Goal: Task Accomplishment & Management: Use online tool/utility

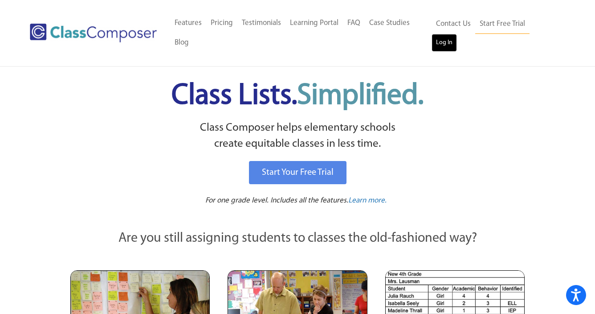
click at [457, 38] on link "Log In" at bounding box center [444, 43] width 25 height 18
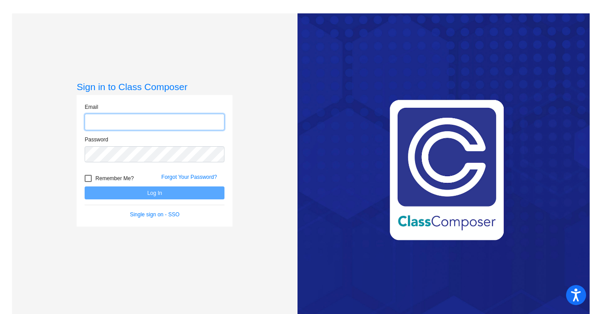
type input "[EMAIL_ADDRESS][DOMAIN_NAME]"
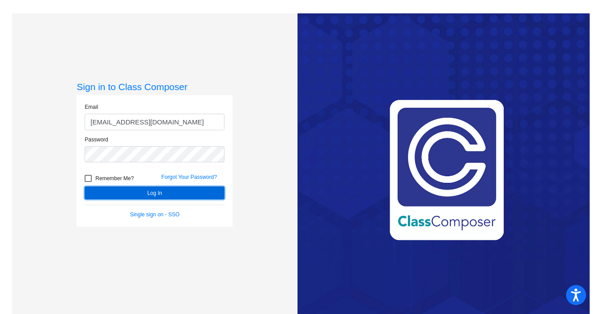
click at [160, 192] on button "Log In" at bounding box center [155, 192] width 140 height 13
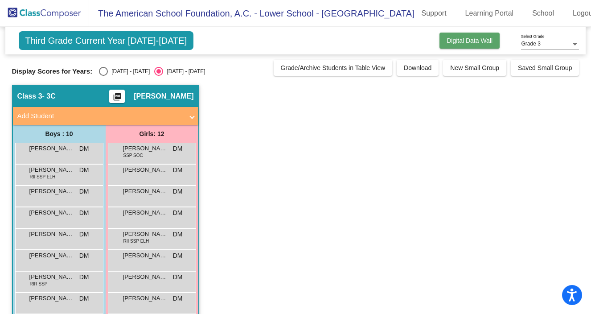
click at [479, 39] on span "Digital Data Wall" at bounding box center [469, 40] width 46 height 7
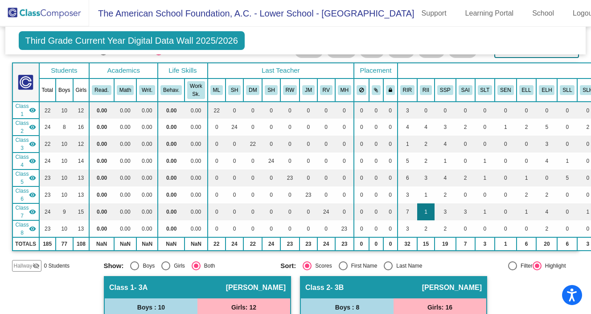
scroll to position [25, 0]
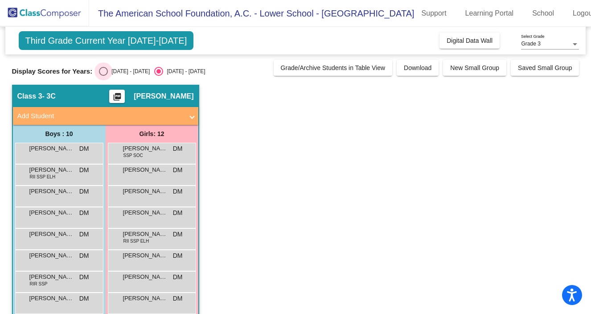
click at [102, 73] on div "Select an option" at bounding box center [103, 71] width 9 height 9
click at [103, 76] on input "[DATE] - [DATE]" at bounding box center [103, 76] width 0 height 0
radio input "true"
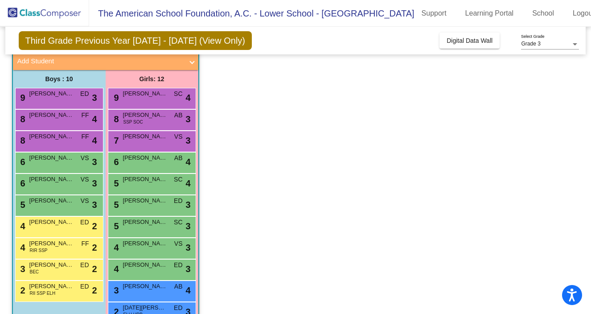
scroll to position [100, 0]
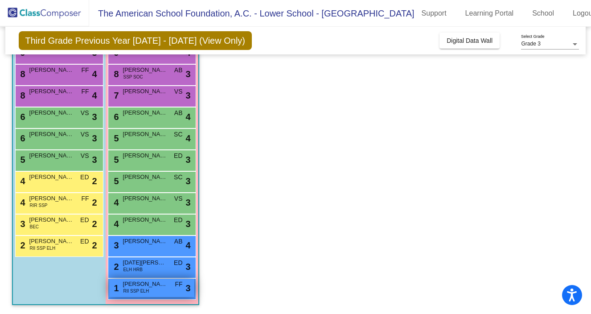
click at [160, 286] on span "[PERSON_NAME]" at bounding box center [145, 283] width 45 height 9
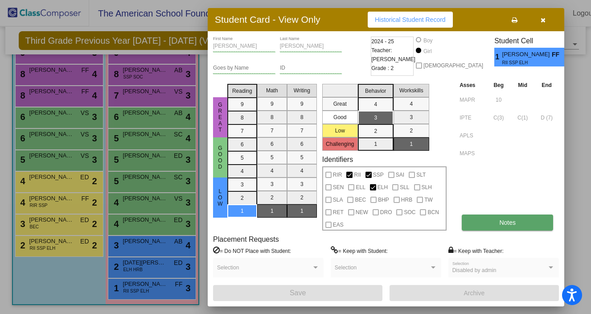
click at [483, 227] on button "Notes" at bounding box center [506, 222] width 91 height 16
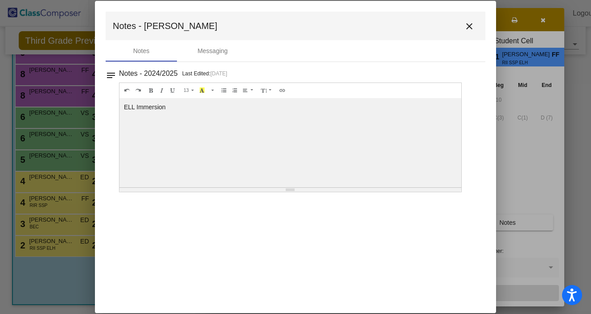
click at [469, 21] on mat-icon "close" at bounding box center [469, 26] width 11 height 11
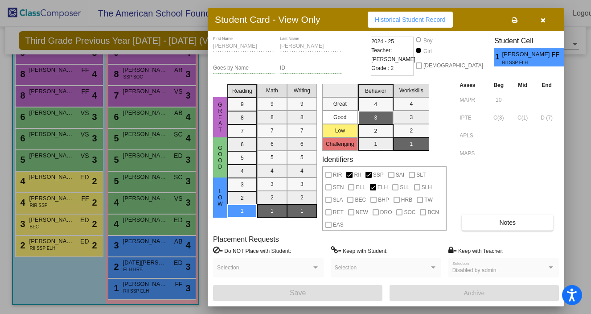
click at [274, 210] on mat-selection-list "Math 9 8 7 6 5 4 3 2 1" at bounding box center [272, 155] width 30 height 150
click at [299, 226] on mat-selection-list "Writing 9 8 7 6 5 4 3 2 1" at bounding box center [302, 155] width 30 height 150
click at [547, 18] on button "button" at bounding box center [542, 20] width 29 height 16
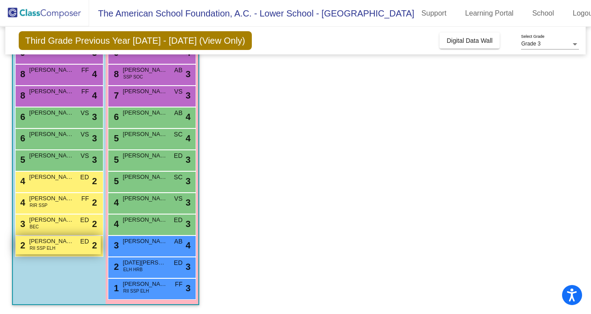
click at [75, 245] on div "2 [PERSON_NAME] RII SSP ELH ED lock do_not_disturb_alt 2" at bounding box center [58, 245] width 85 height 18
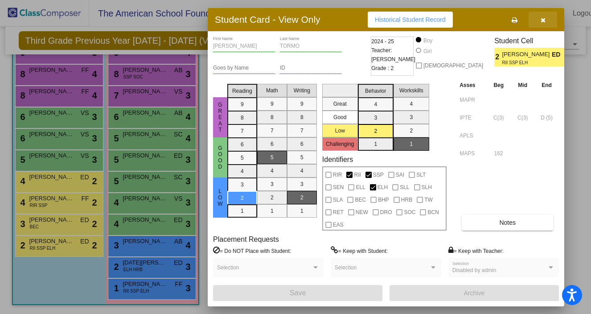
click at [548, 18] on button "button" at bounding box center [542, 20] width 29 height 16
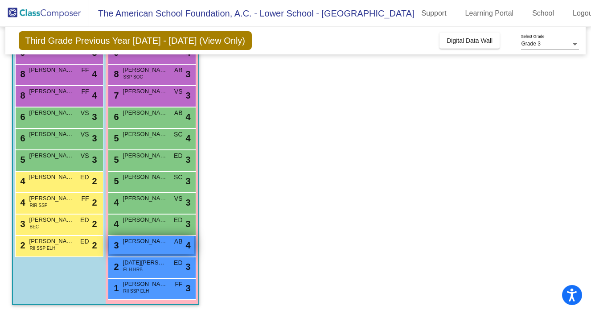
click at [147, 245] on div "3 [PERSON_NAME] AB lock do_not_disturb_alt 4" at bounding box center [151, 245] width 85 height 18
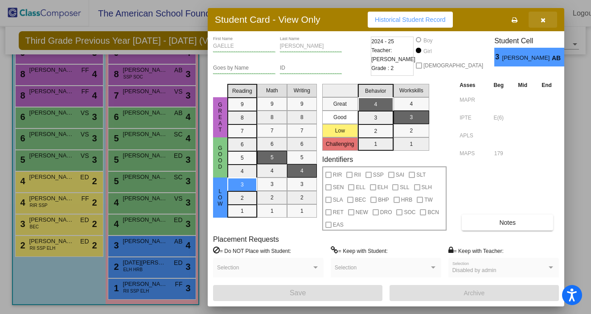
click at [540, 20] on icon "button" at bounding box center [542, 20] width 5 height 6
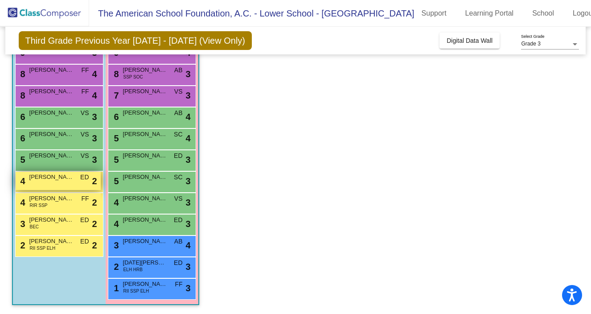
click at [67, 180] on span "[PERSON_NAME]" at bounding box center [51, 176] width 45 height 9
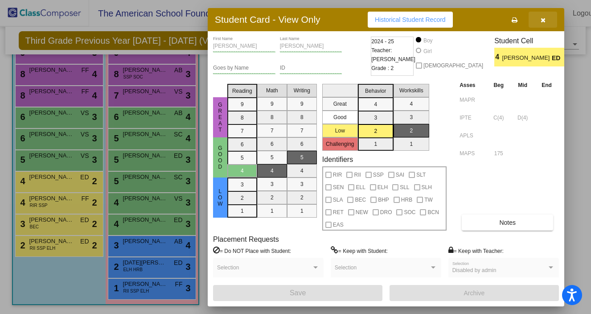
click at [545, 21] on button "button" at bounding box center [542, 20] width 29 height 16
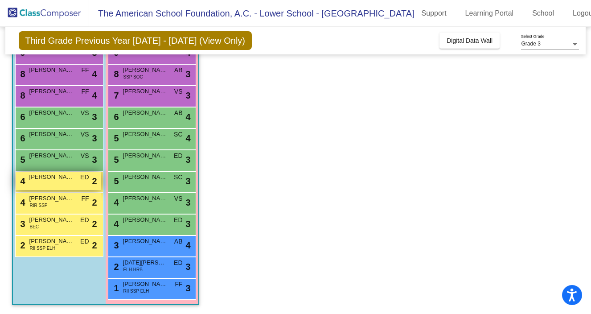
click at [73, 185] on div "4 [PERSON_NAME] ED lock do_not_disturb_alt 2" at bounding box center [58, 180] width 85 height 18
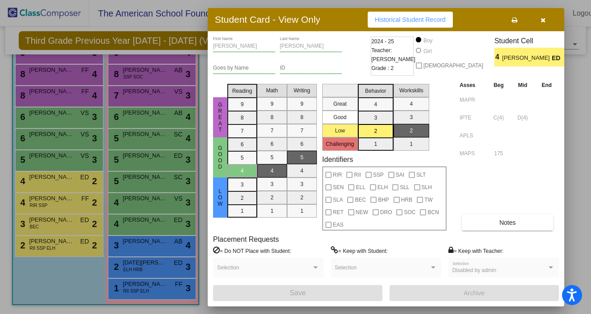
click at [545, 21] on button "button" at bounding box center [542, 20] width 29 height 16
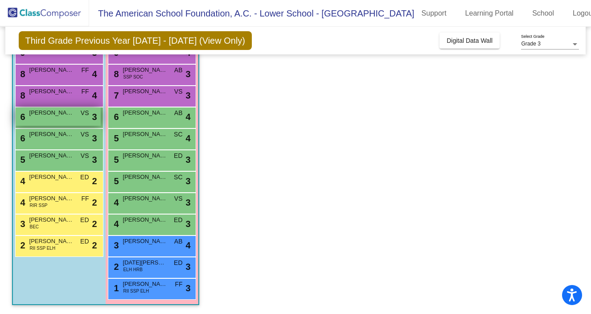
click at [63, 118] on div "6 [PERSON_NAME] VS lock do_not_disturb_alt 3" at bounding box center [58, 116] width 85 height 18
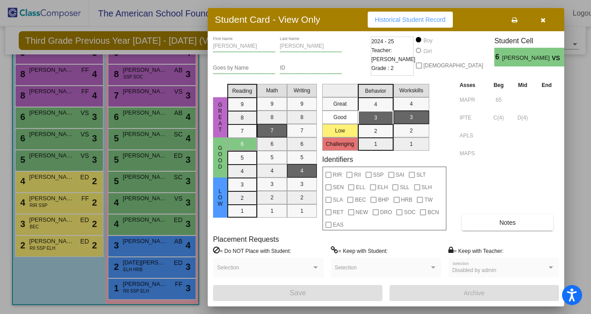
click at [543, 22] on icon "button" at bounding box center [542, 20] width 5 height 6
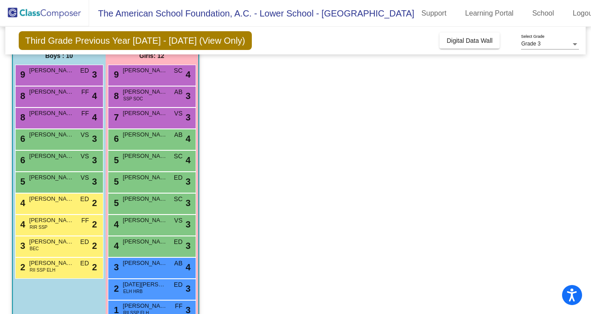
scroll to position [78, 0]
